Goal: Information Seeking & Learning: Learn about a topic

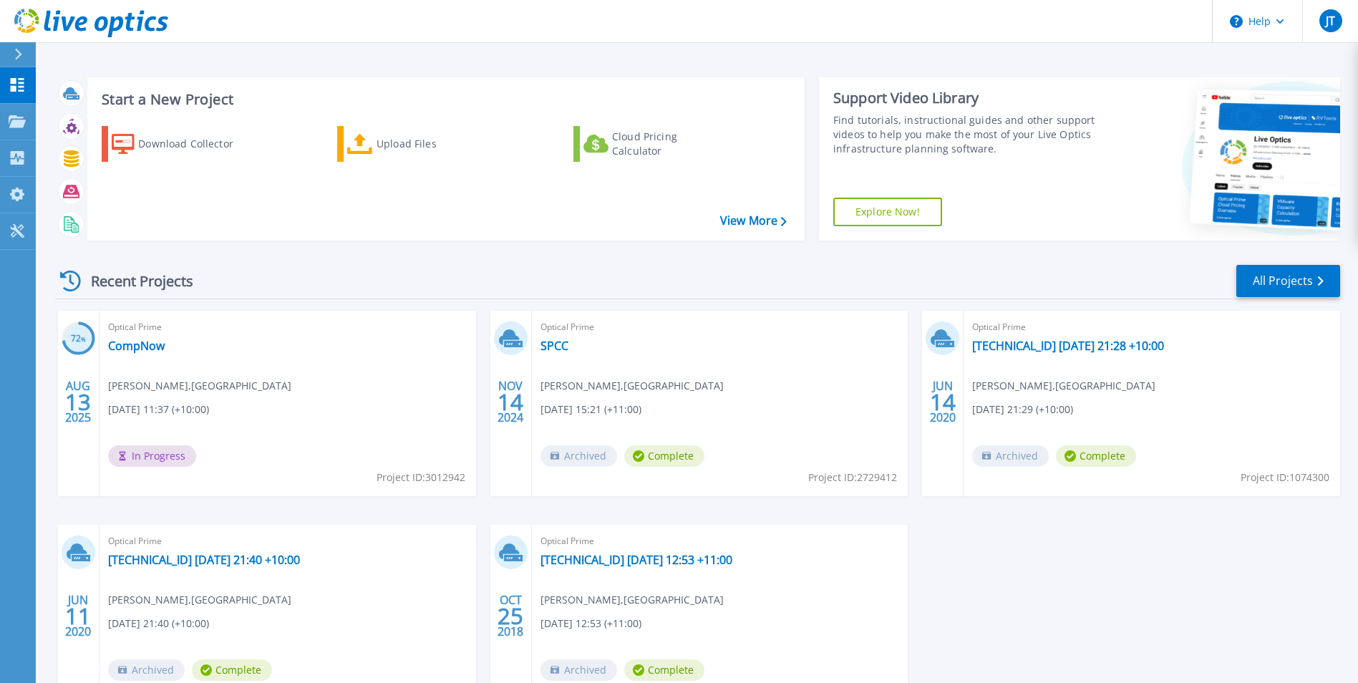
click at [259, 352] on div "Optical Prime CompNow Jamie Tanner , St Philips Christian College 08/13/2025, 1…" at bounding box center [288, 403] width 377 height 185
click at [135, 347] on link "CompNow" at bounding box center [136, 346] width 57 height 14
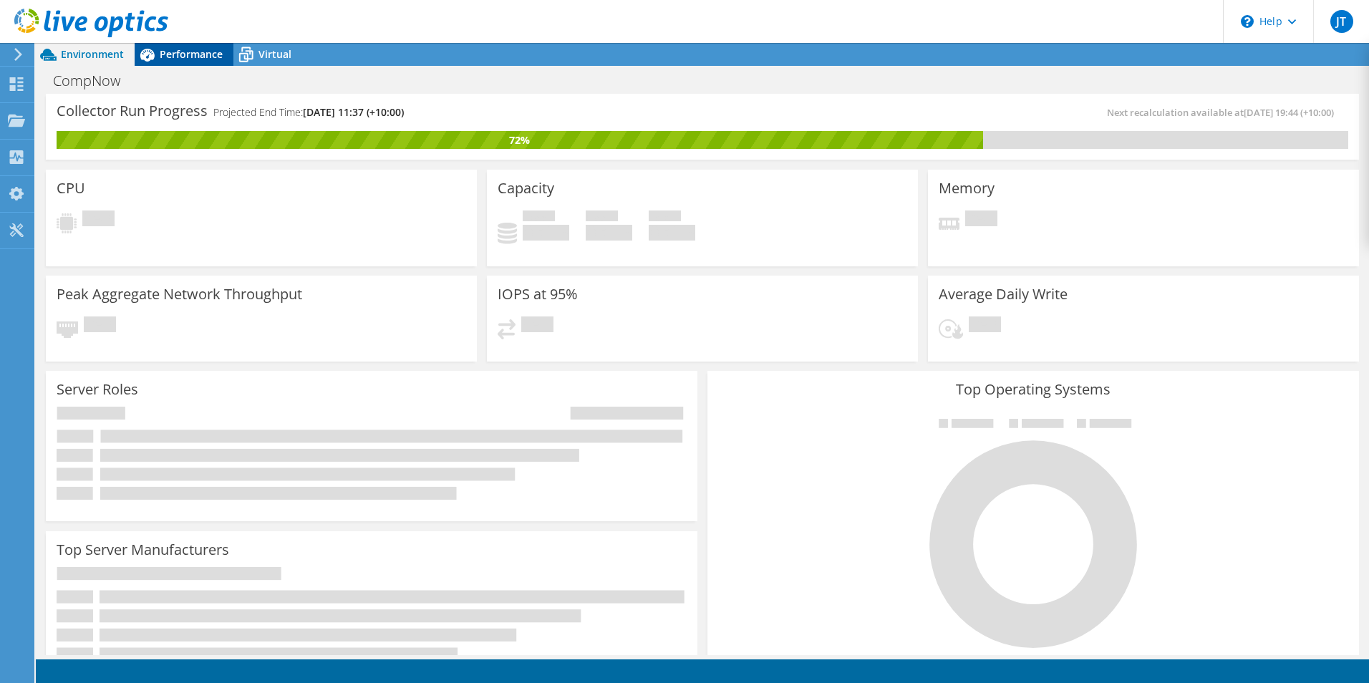
click at [170, 52] on span "Performance" at bounding box center [191, 54] width 63 height 14
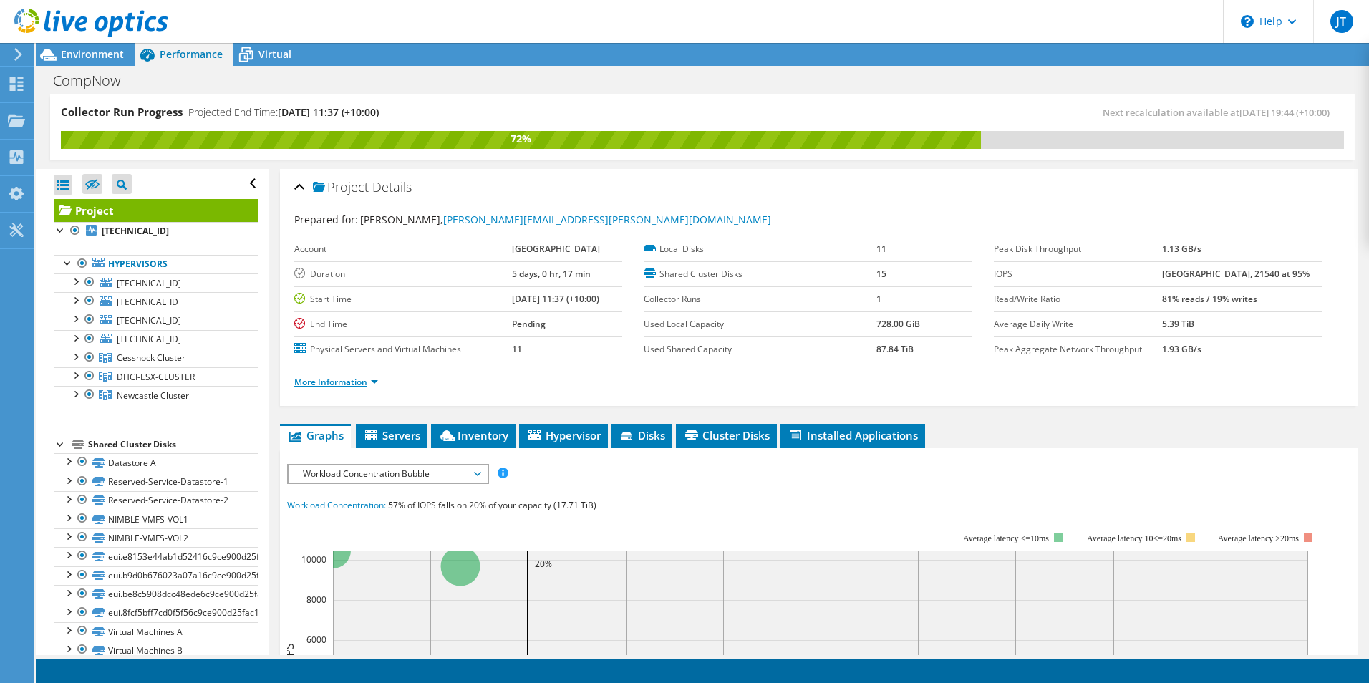
click at [352, 379] on link "More Information" at bounding box center [336, 382] width 84 height 12
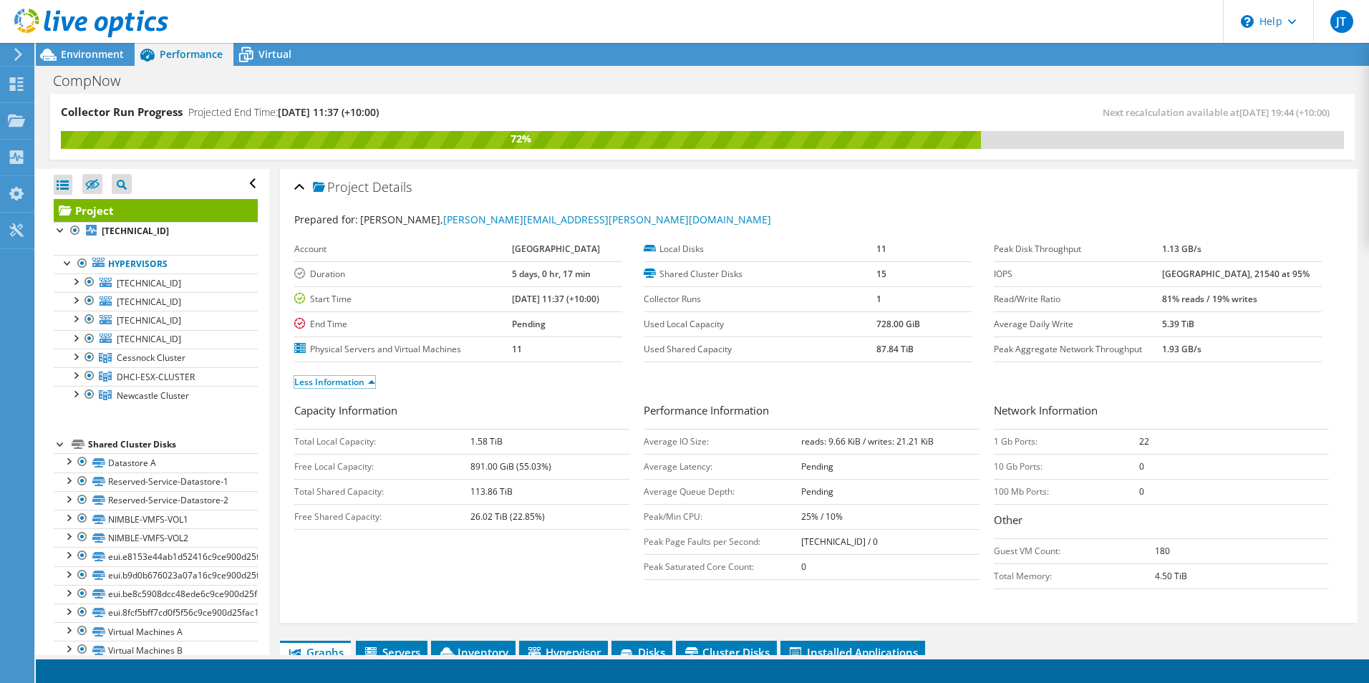
scroll to position [215, 0]
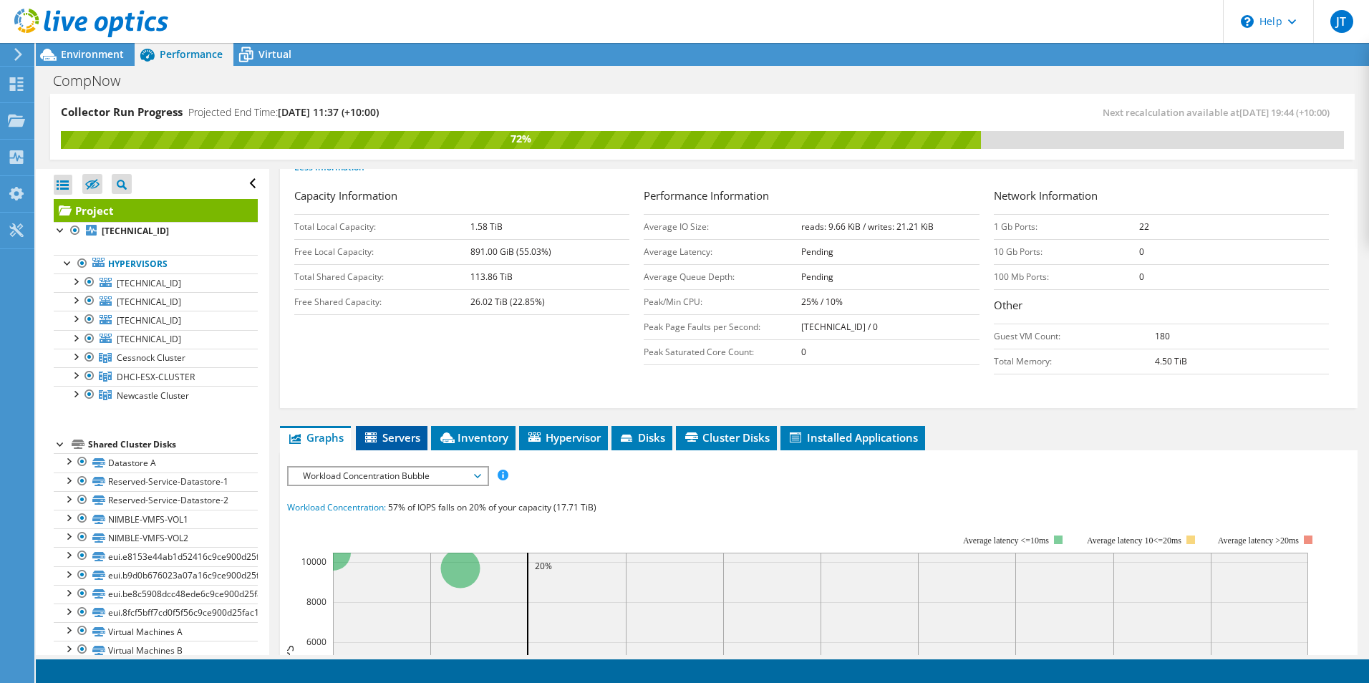
click at [386, 442] on span "Servers" at bounding box center [391, 437] width 57 height 14
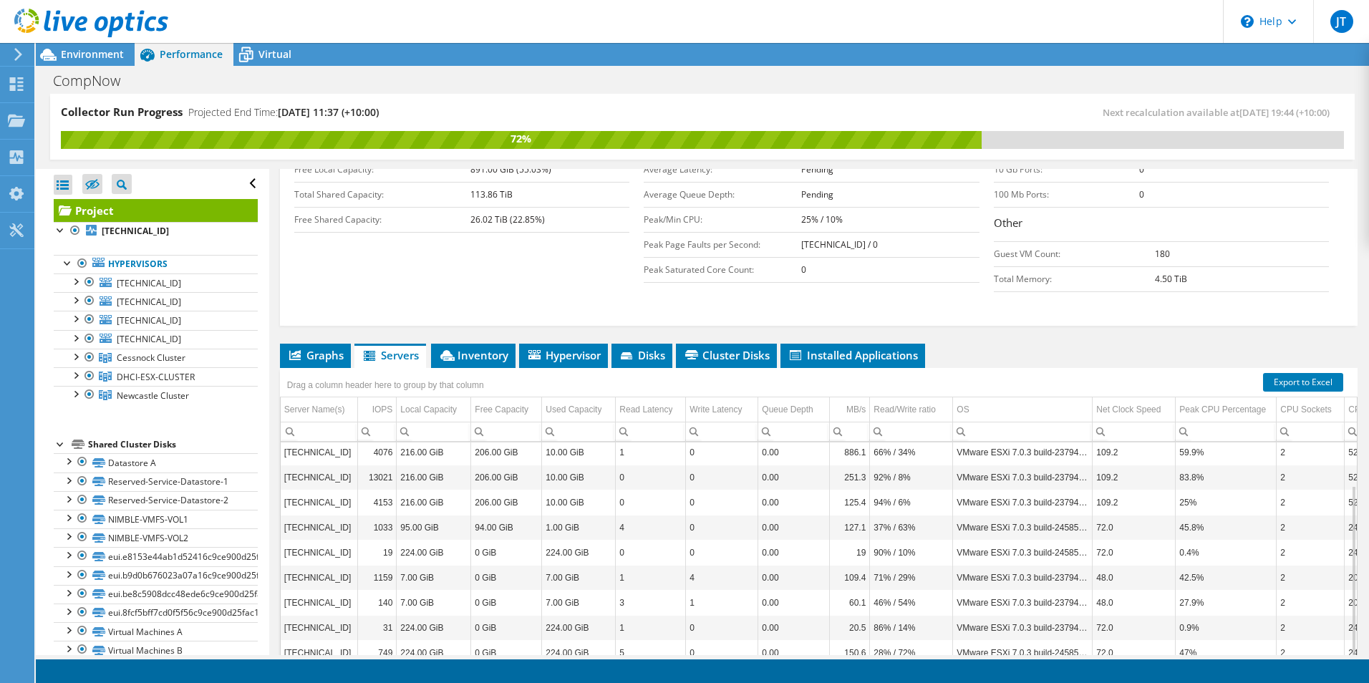
scroll to position [369, 0]
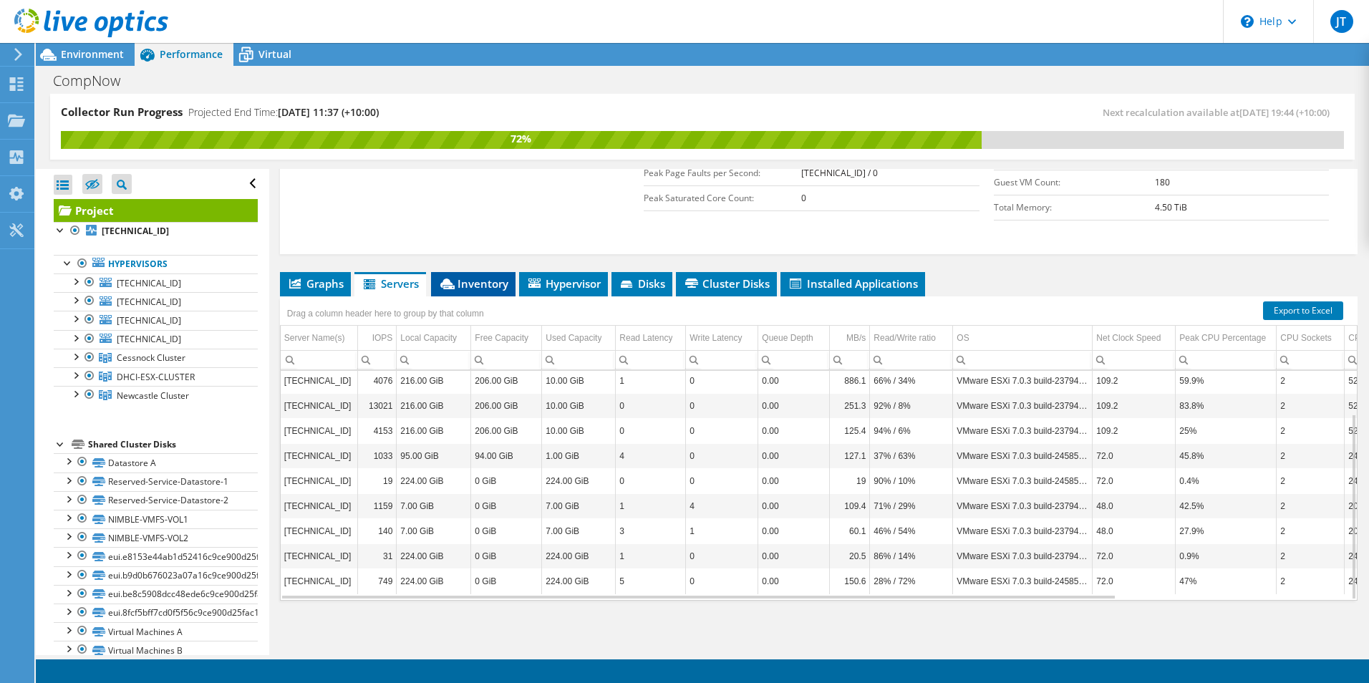
click at [491, 286] on span "Inventory" at bounding box center [473, 283] width 70 height 14
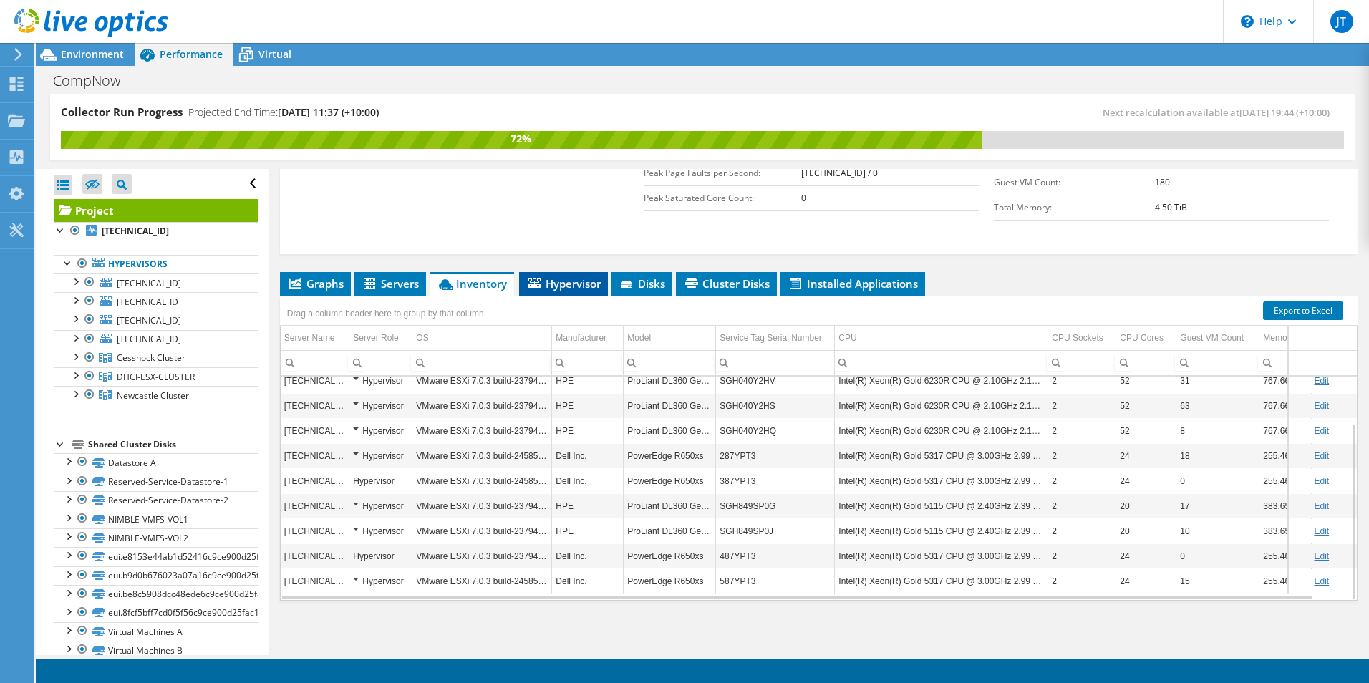
click at [561, 284] on span "Hypervisor" at bounding box center [563, 283] width 74 height 14
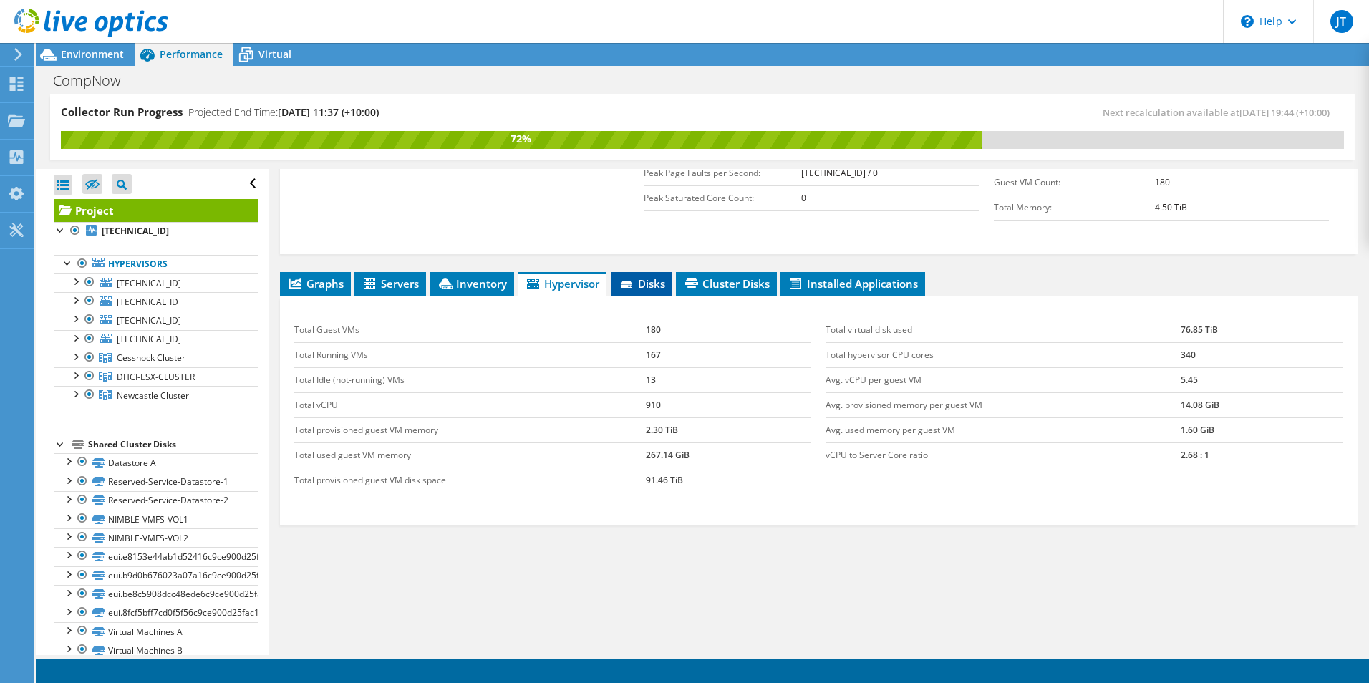
click at [658, 285] on span "Disks" at bounding box center [642, 283] width 47 height 14
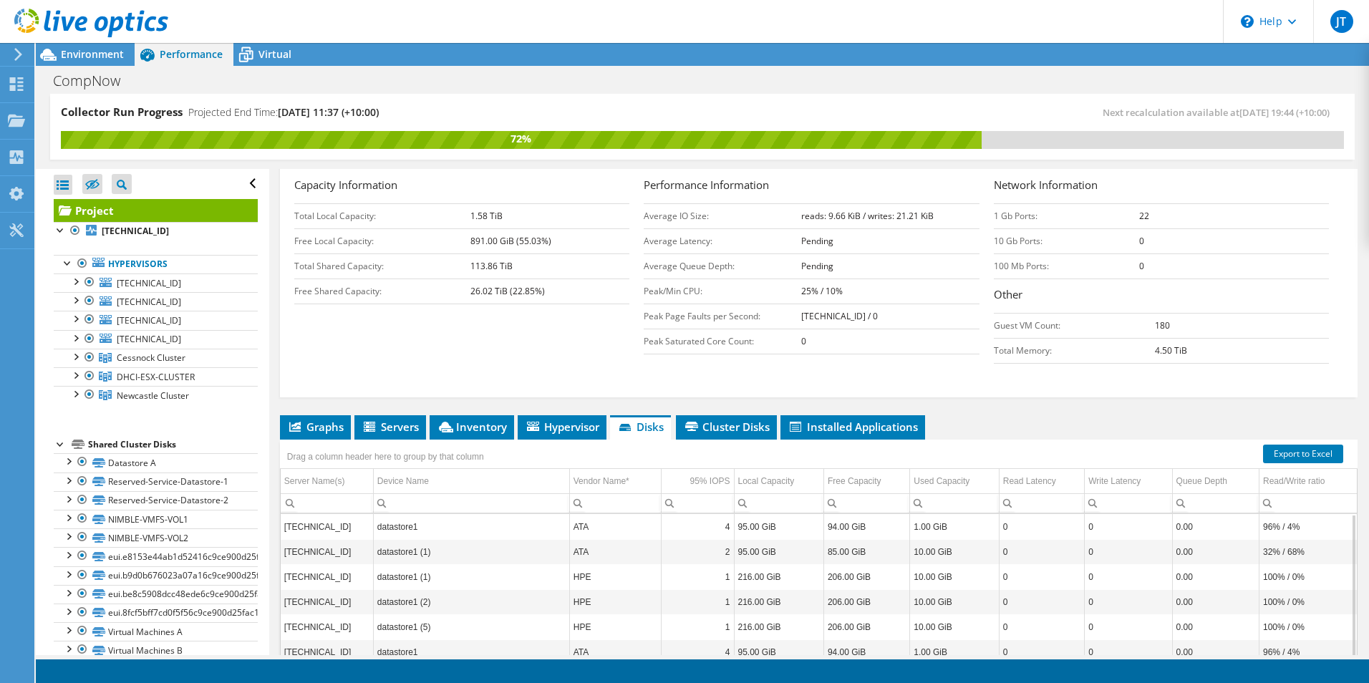
scroll to position [297, 0]
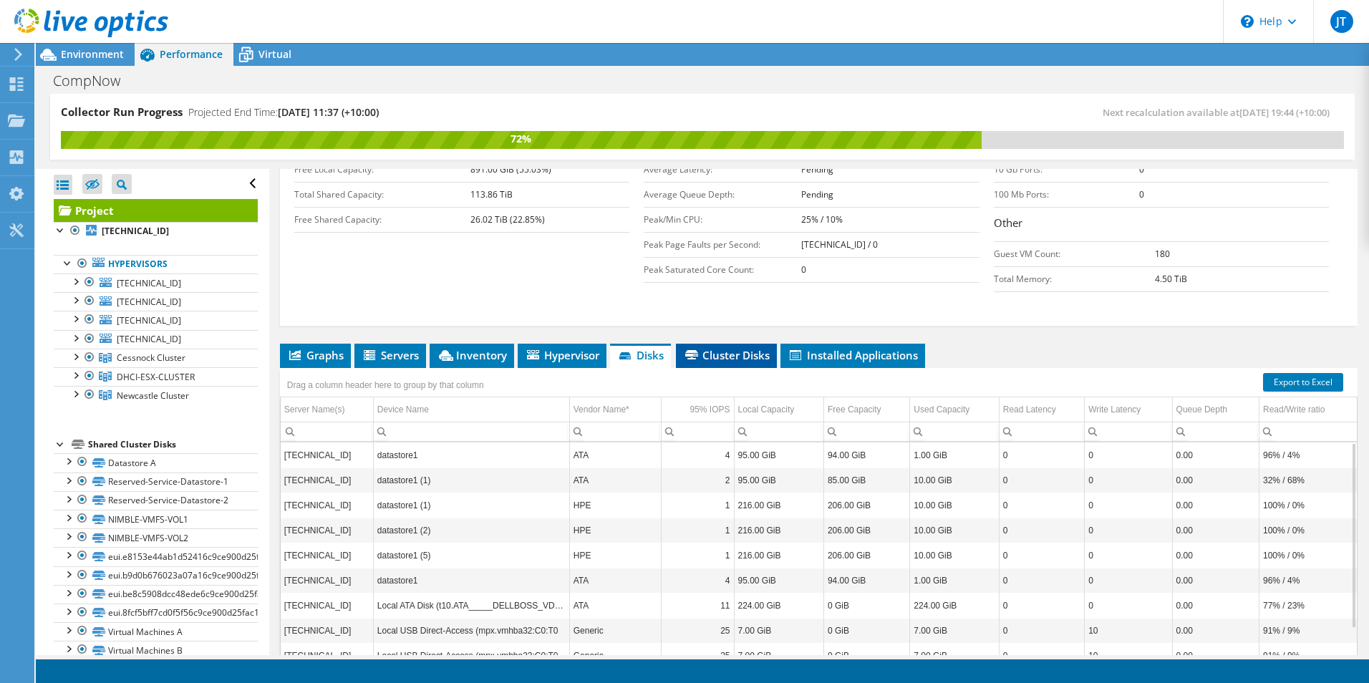
click at [723, 352] on span "Cluster Disks" at bounding box center [726, 355] width 87 height 14
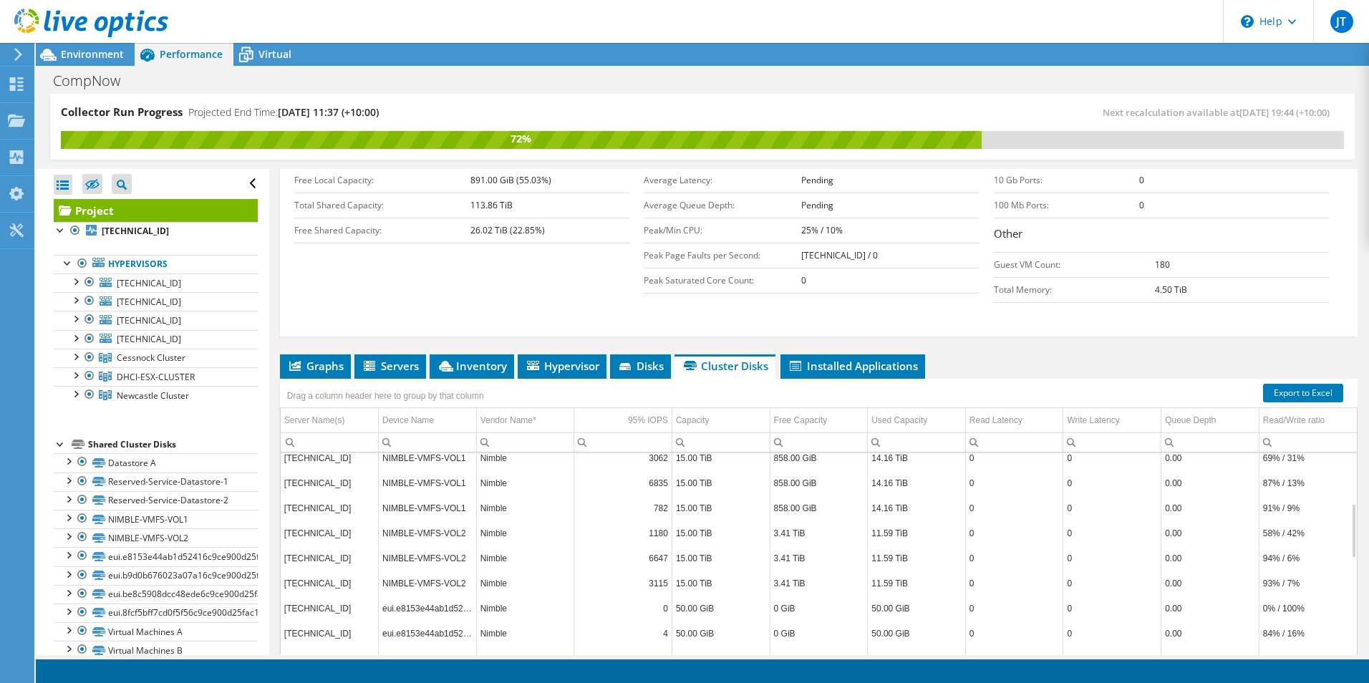
scroll to position [358, 0]
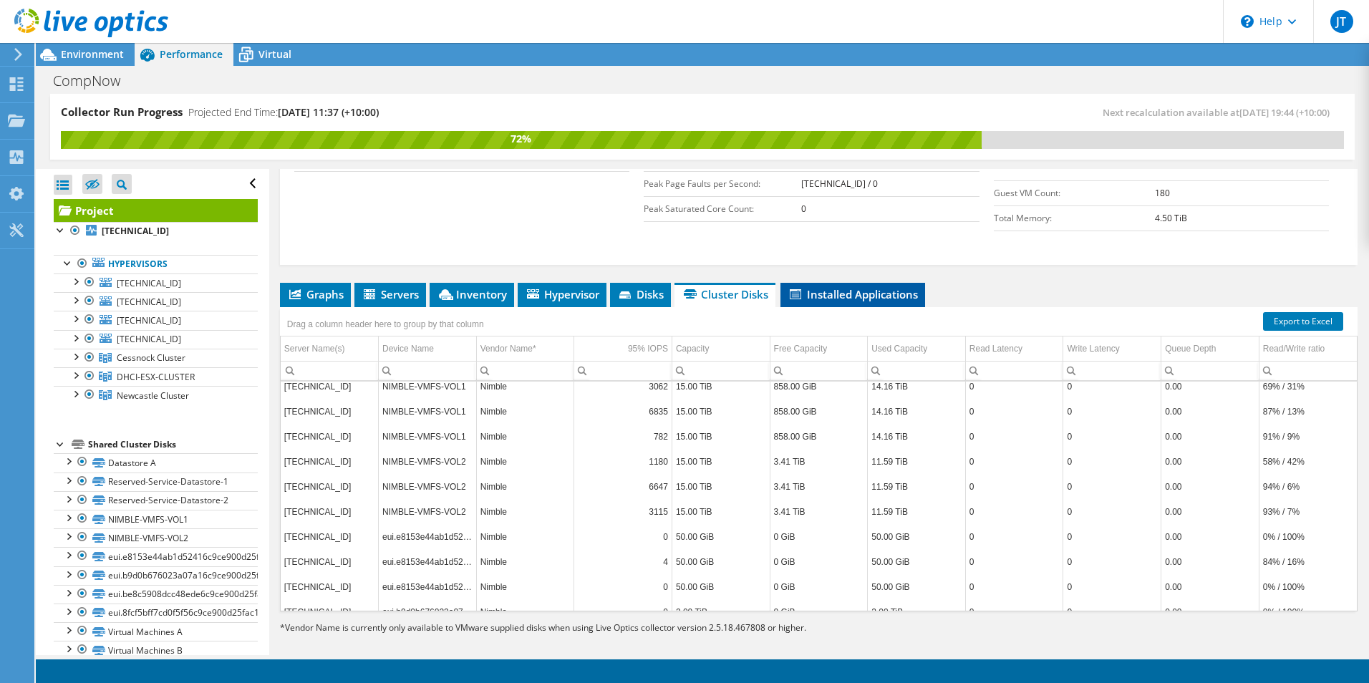
click at [821, 292] on span "Installed Applications" at bounding box center [853, 294] width 130 height 14
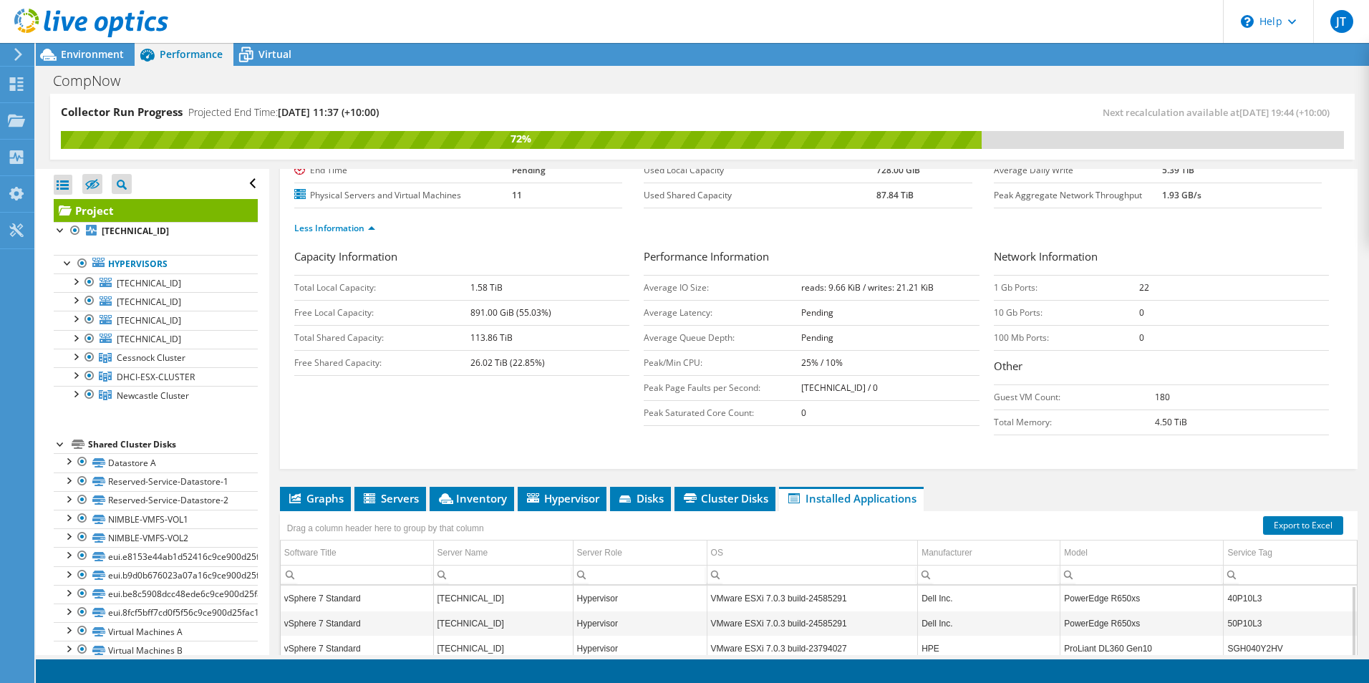
scroll to position [0, 0]
